Goal: Information Seeking & Learning: Check status

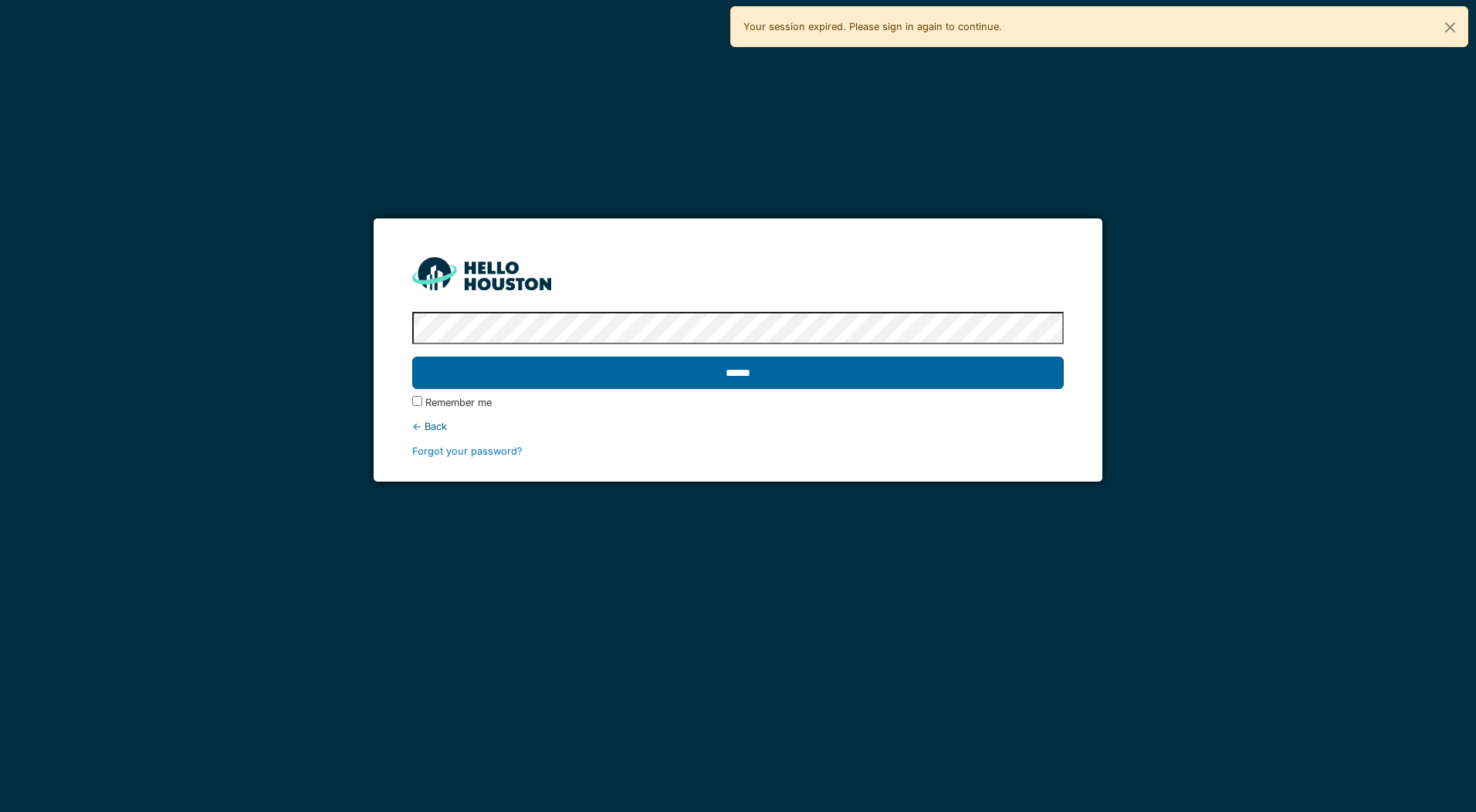
click at [726, 370] on input "******" at bounding box center [737, 372] width 651 height 33
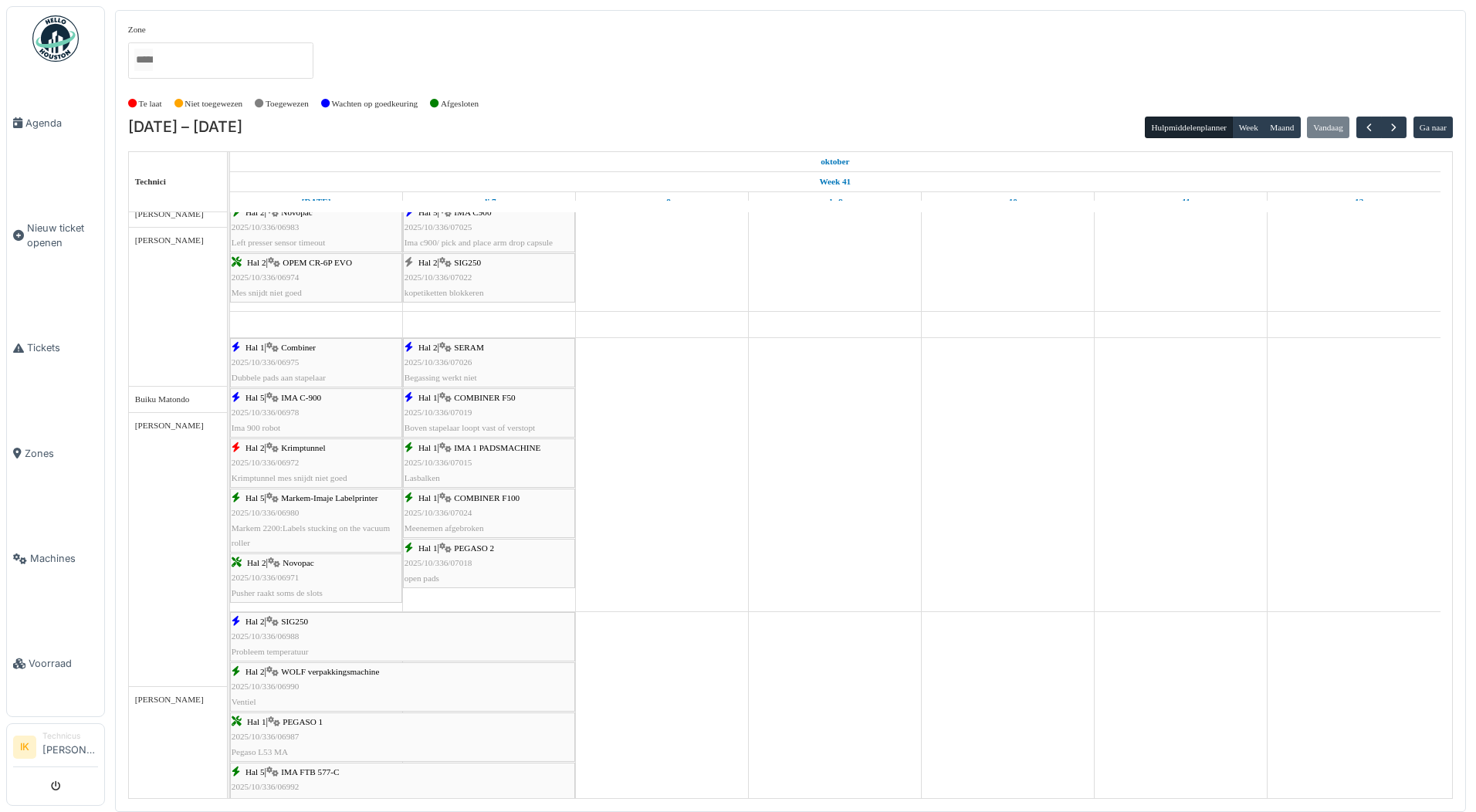
scroll to position [154, 0]
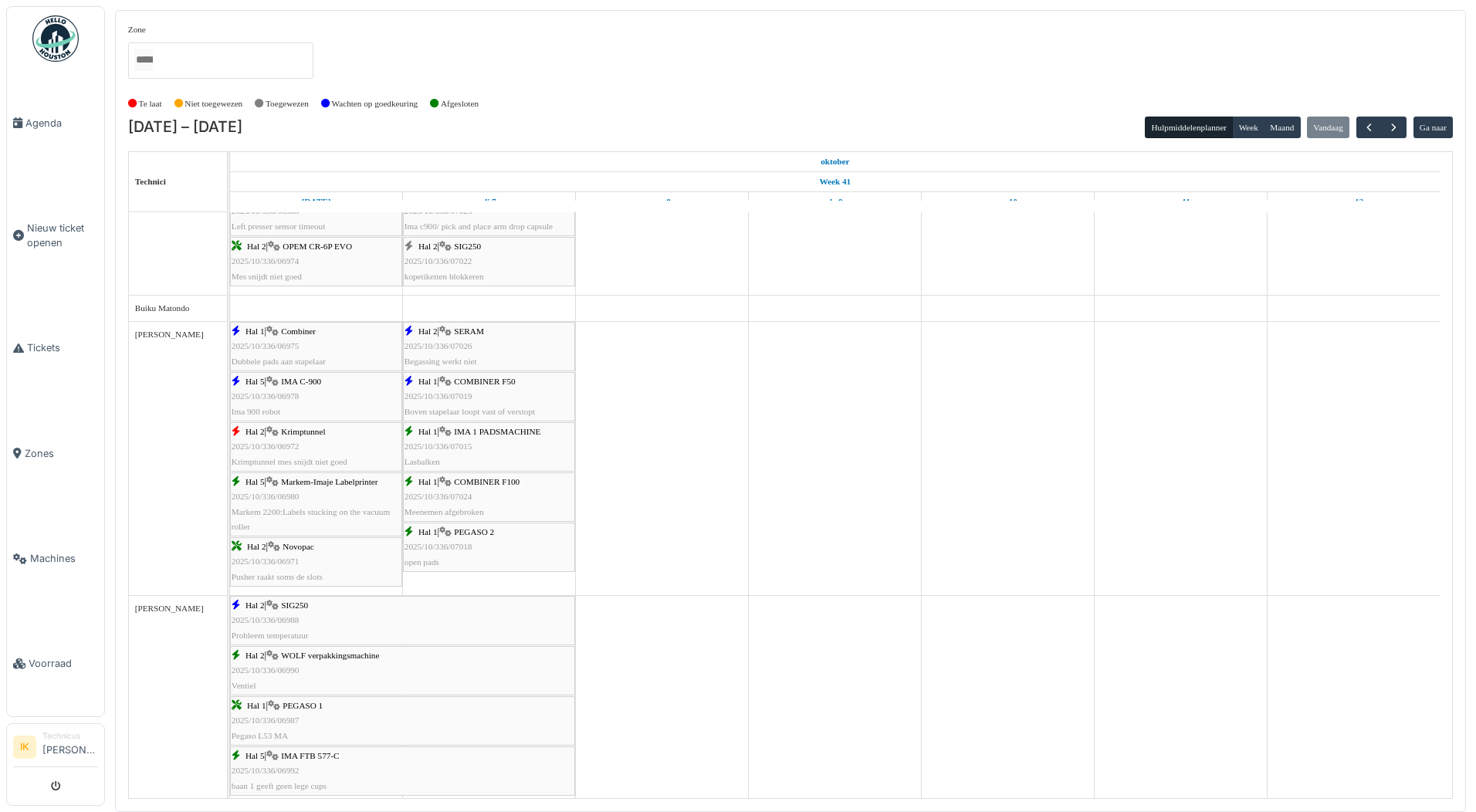
click at [461, 482] on span "COMBINER F100" at bounding box center [487, 480] width 66 height 9
click at [446, 544] on span "2025/10/336/07018" at bounding box center [438, 546] width 68 height 9
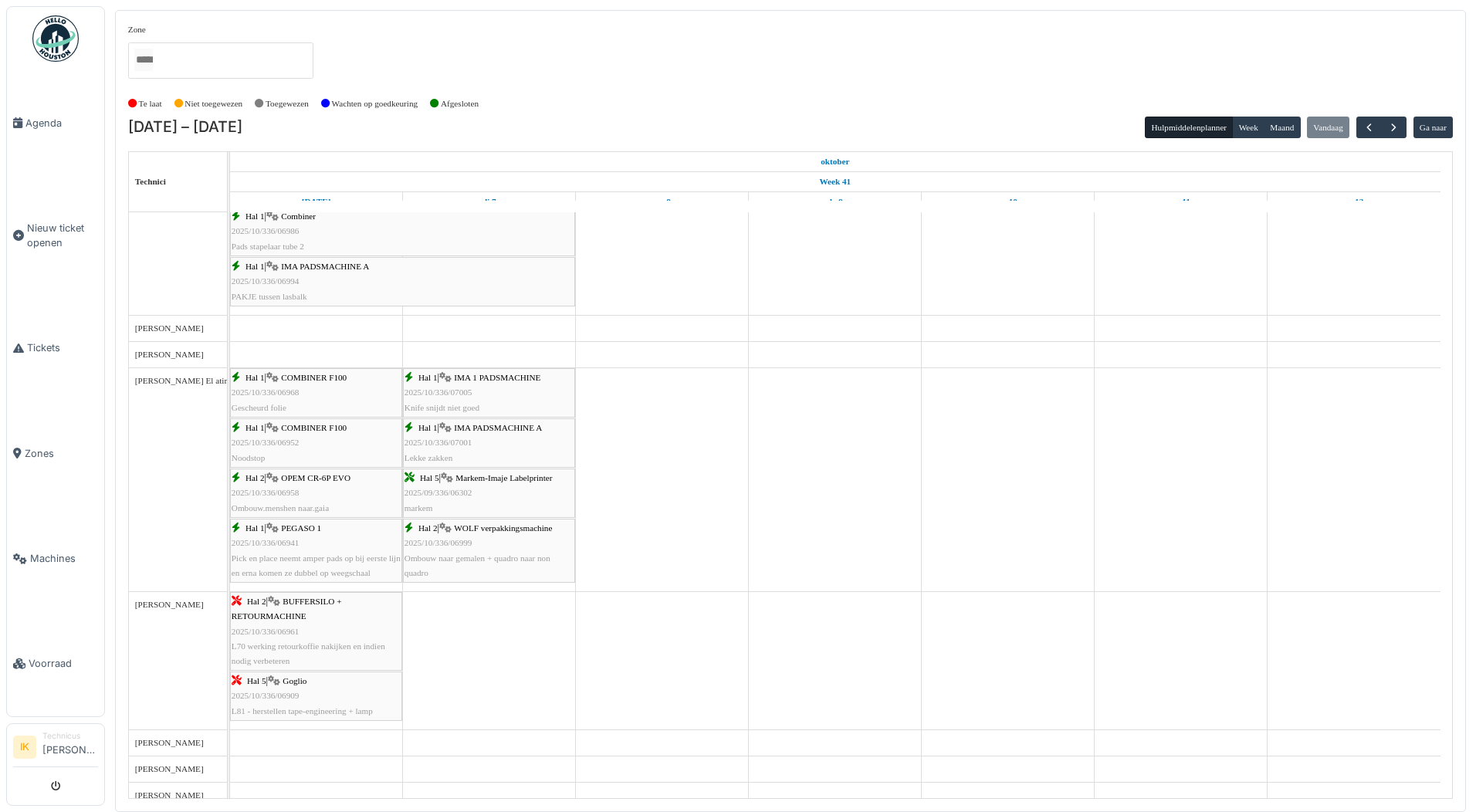
scroll to position [849, 0]
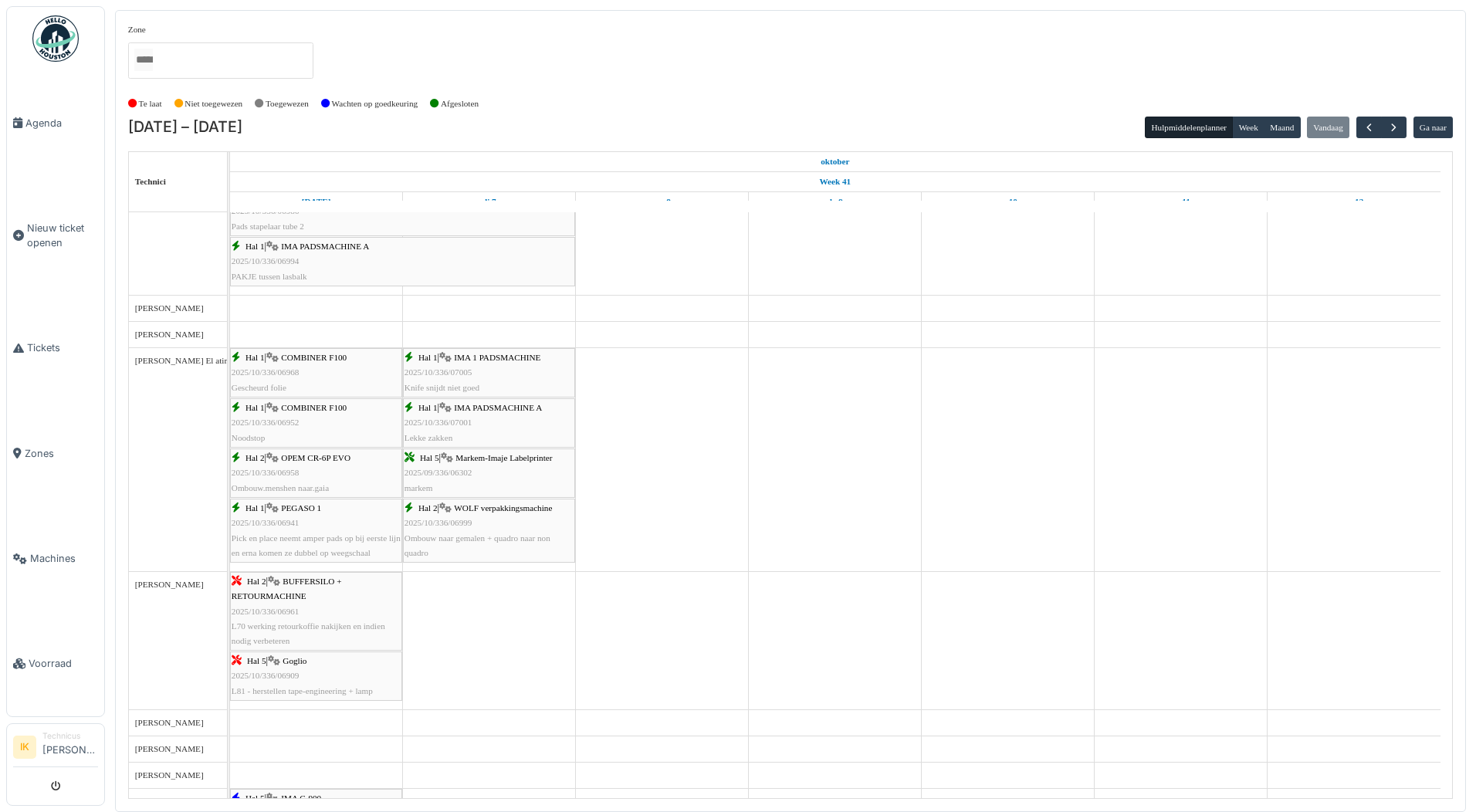
click at [472, 364] on div "Hal 1 | IMA 1 PADSMACHINE 2025/10/336/07005 Knife snijdt niet goed" at bounding box center [489, 372] width 169 height 45
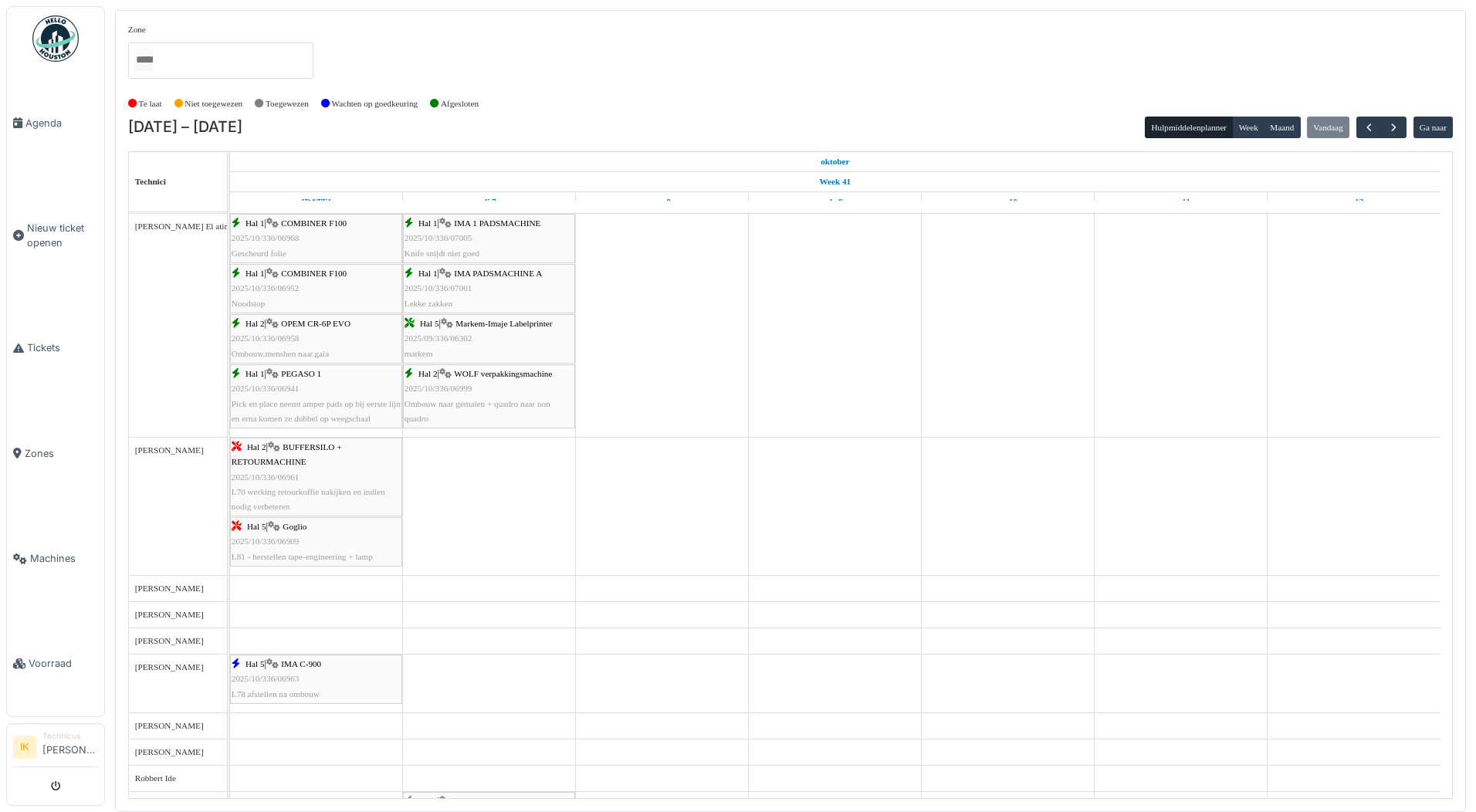
scroll to position [0, 0]
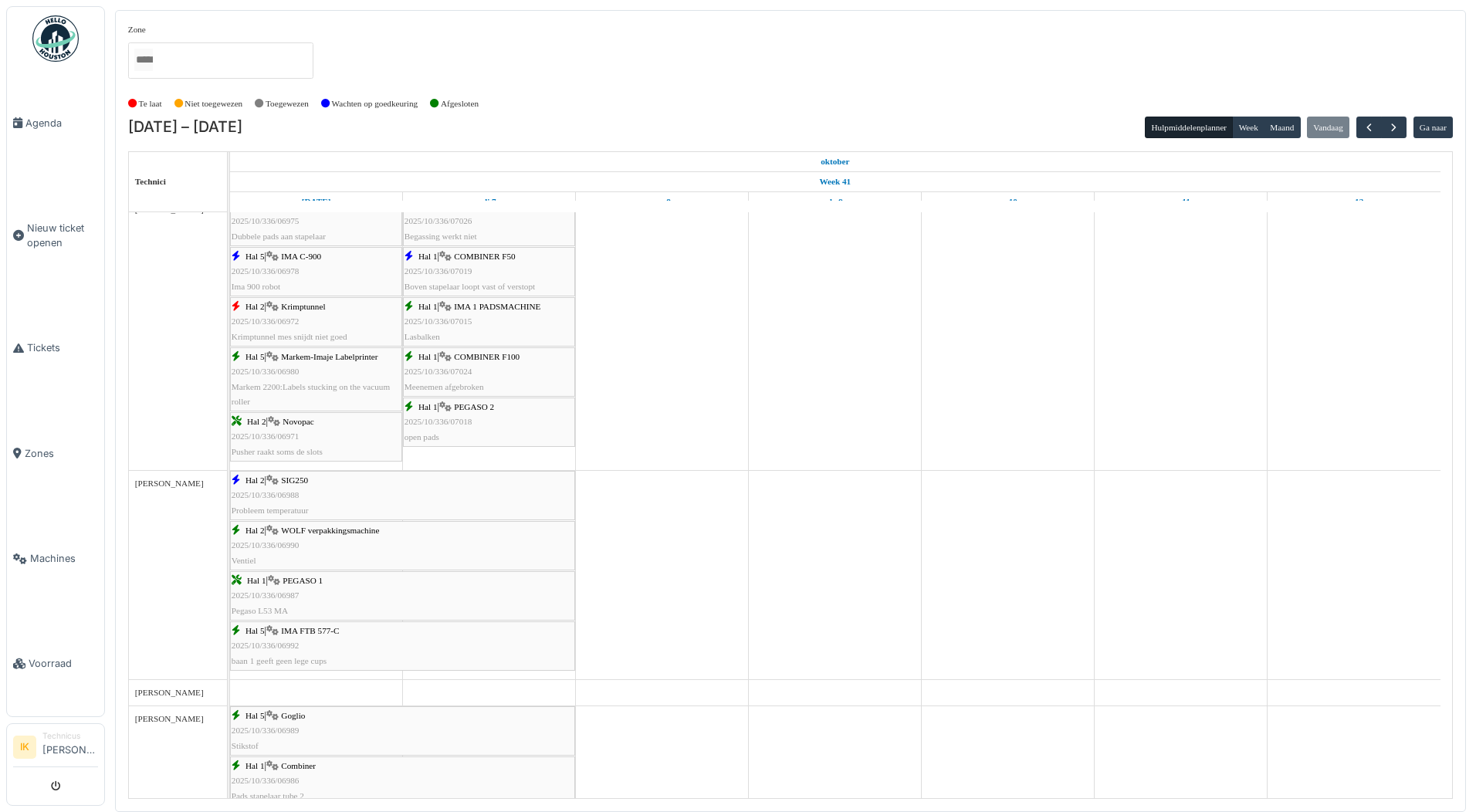
click at [265, 545] on span "2025/10/336/06990" at bounding box center [265, 544] width 68 height 9
click at [268, 592] on span "2025/10/336/06987" at bounding box center [265, 595] width 68 height 9
click at [275, 639] on div "Hal 5 | IMA FTB 577-C 2025/10/336/06992 baan 1 geeft geen lege cups" at bounding box center [402, 645] width 342 height 45
click at [279, 488] on div "Hal 2 | SIG250 2025/10/336/06988 Probleem temperatuur" at bounding box center [402, 495] width 342 height 45
click at [300, 494] on div "Hal 2 | SIG250 2025/10/336/06988 Probleem temperatuur" at bounding box center [402, 495] width 342 height 45
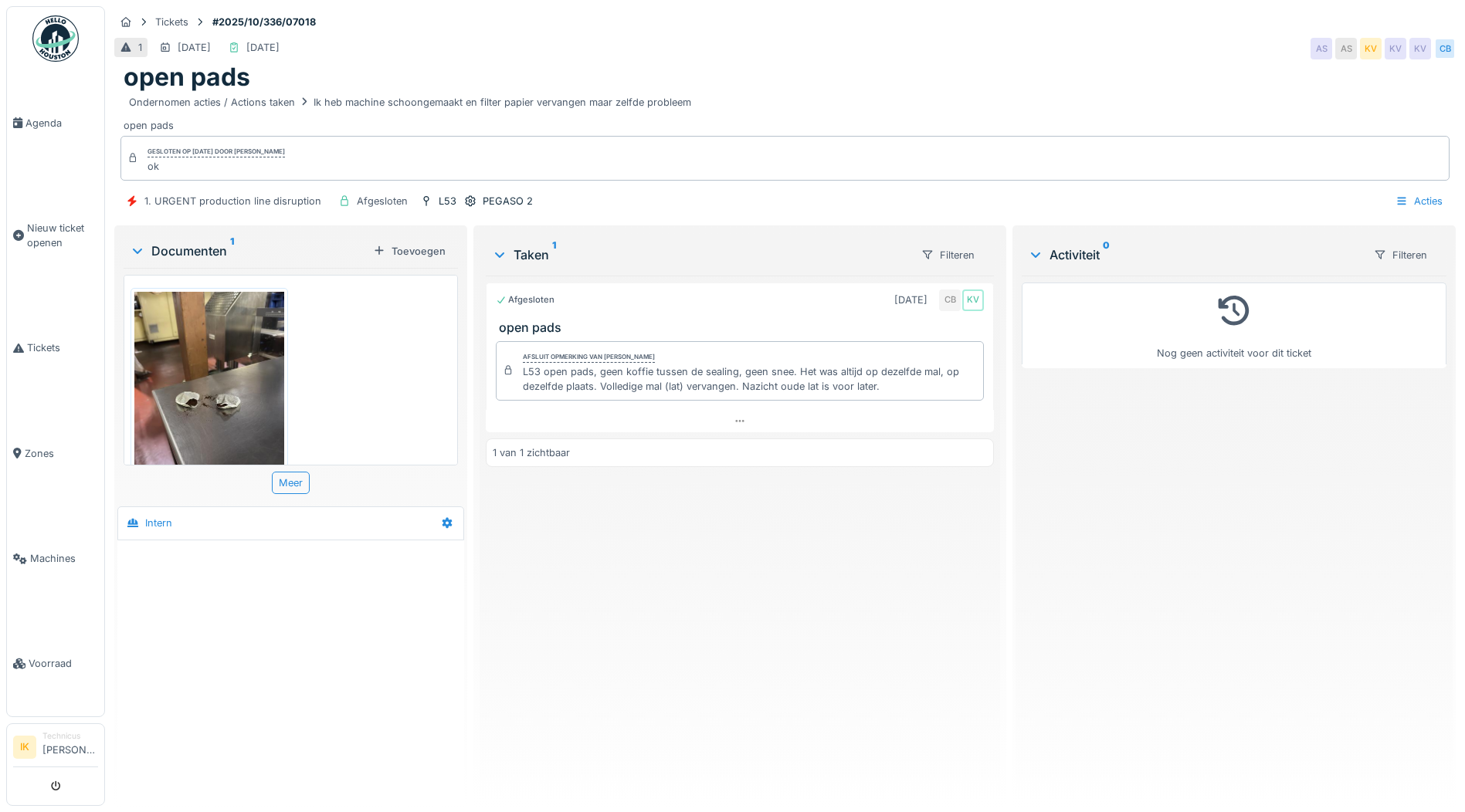
click at [211, 404] on img at bounding box center [209, 391] width 150 height 200
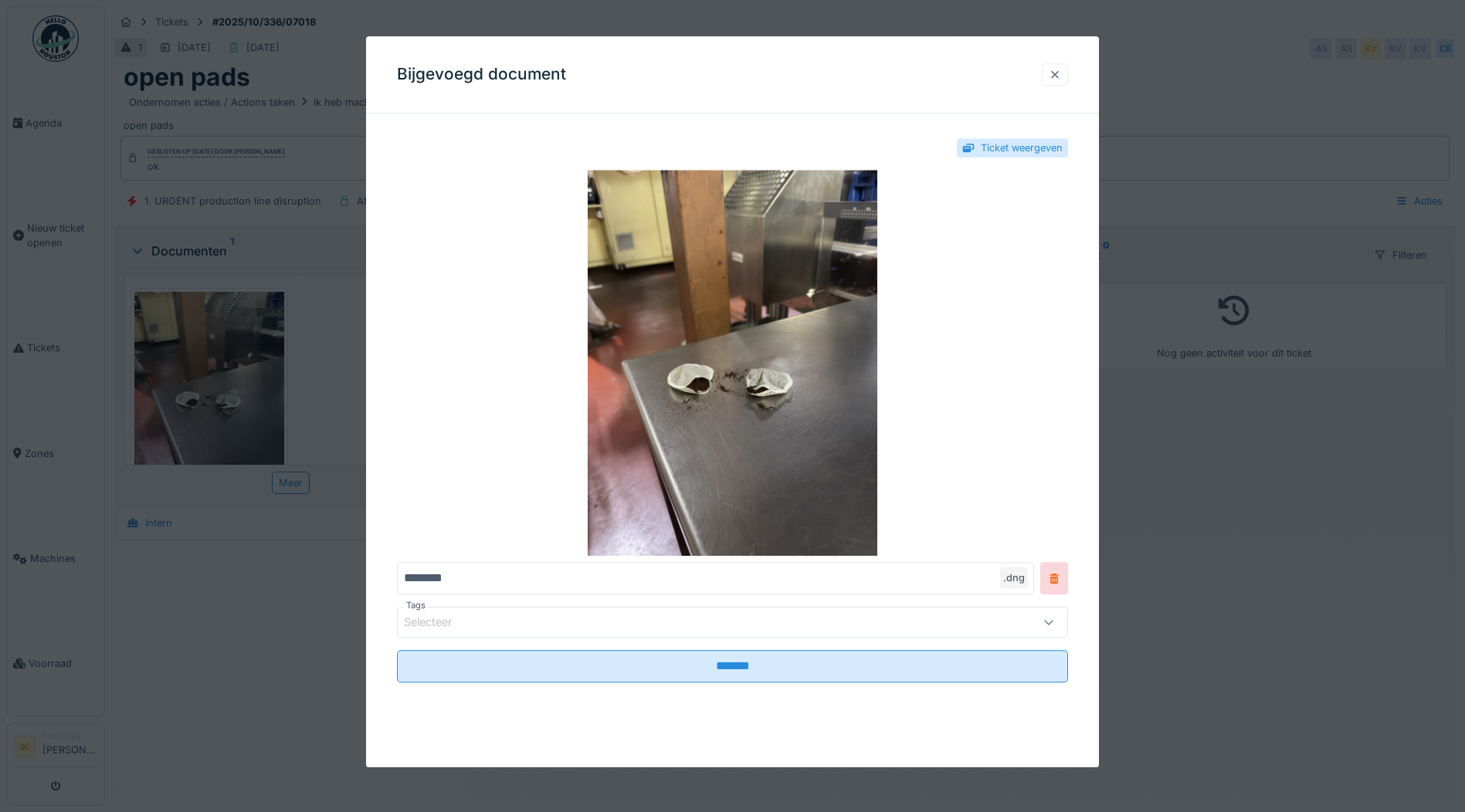
click at [1060, 73] on div at bounding box center [1055, 74] width 12 height 15
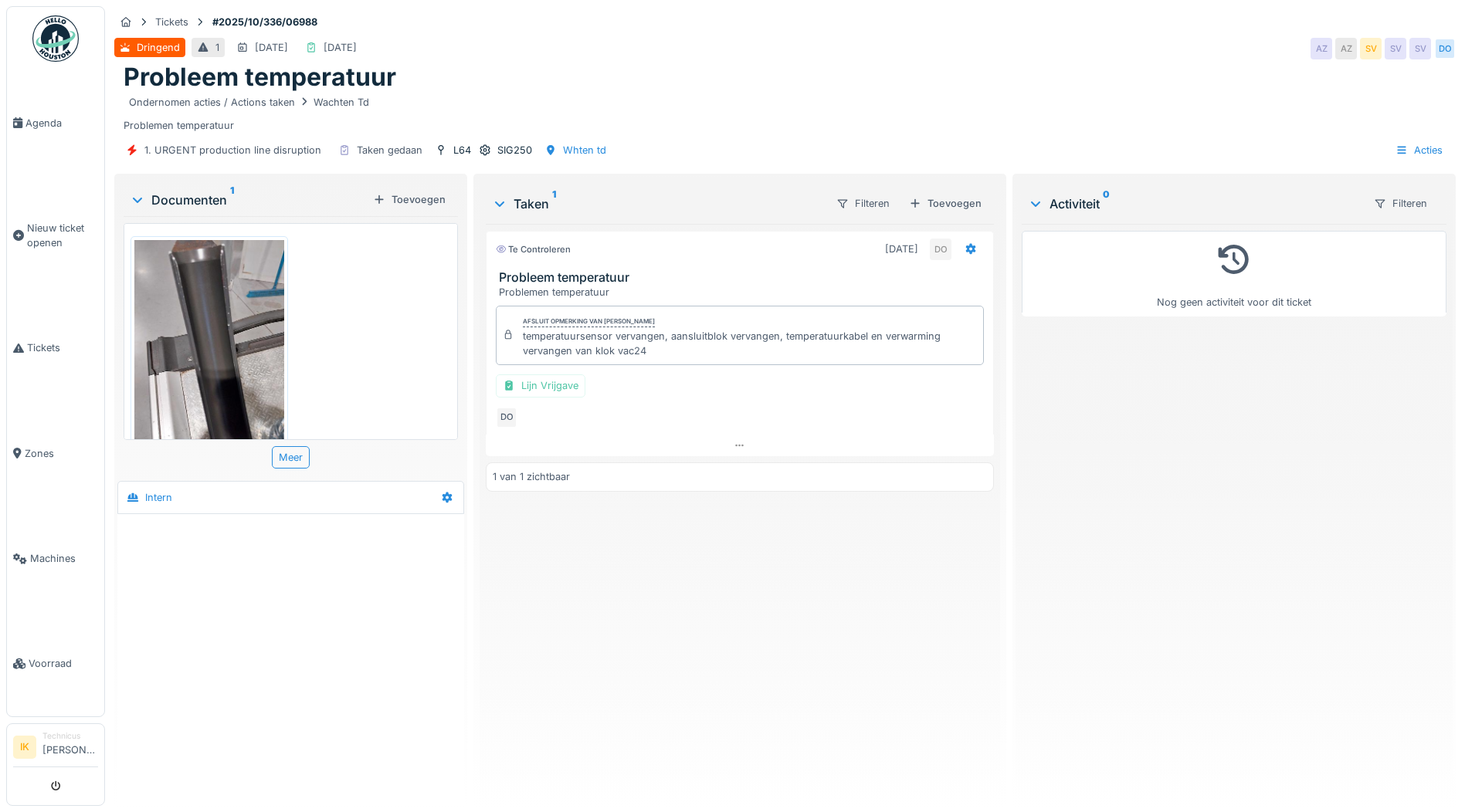
click at [241, 342] on img at bounding box center [209, 339] width 150 height 200
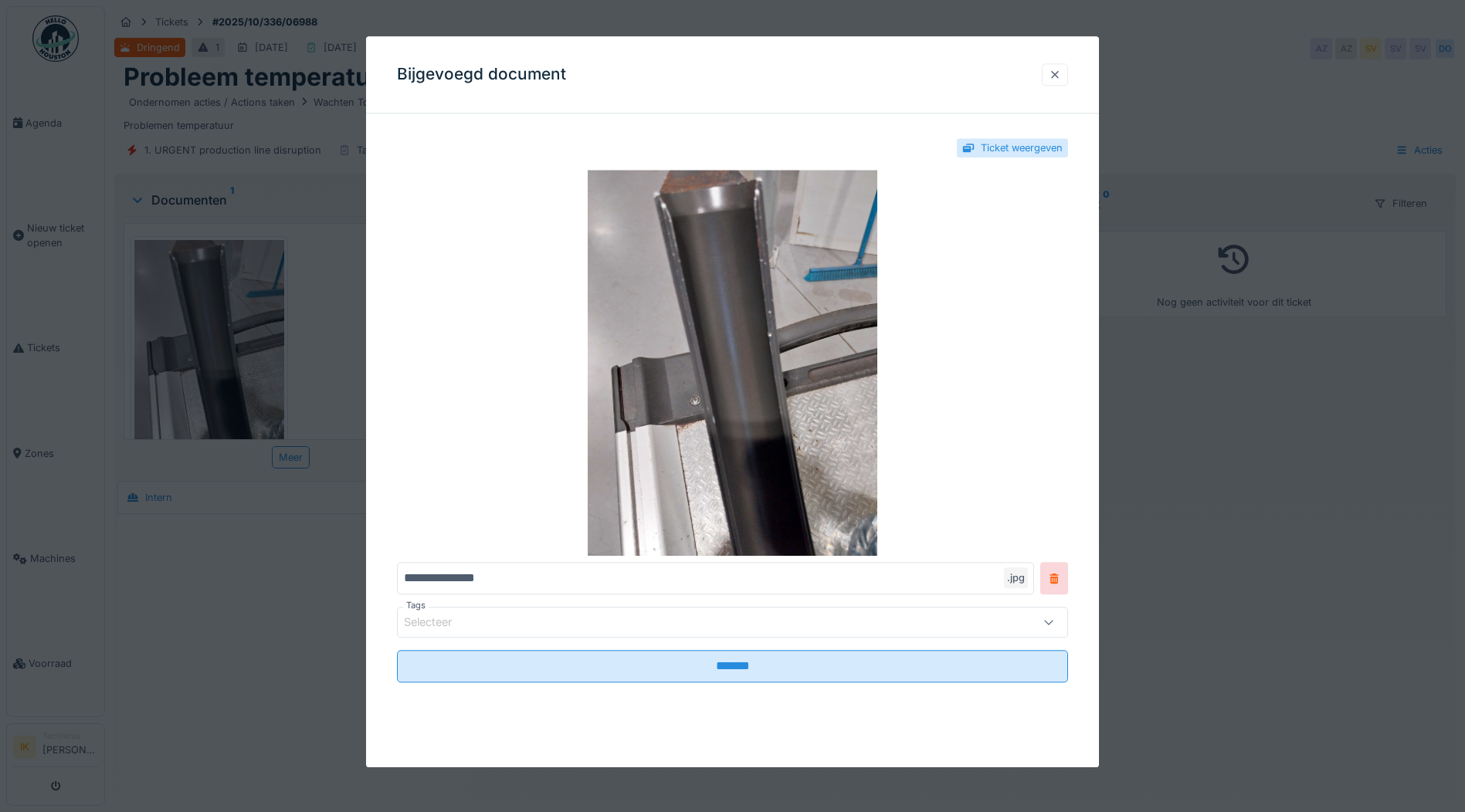
click at [1059, 71] on div at bounding box center [1055, 74] width 12 height 15
